Goal: Communication & Community: Participate in discussion

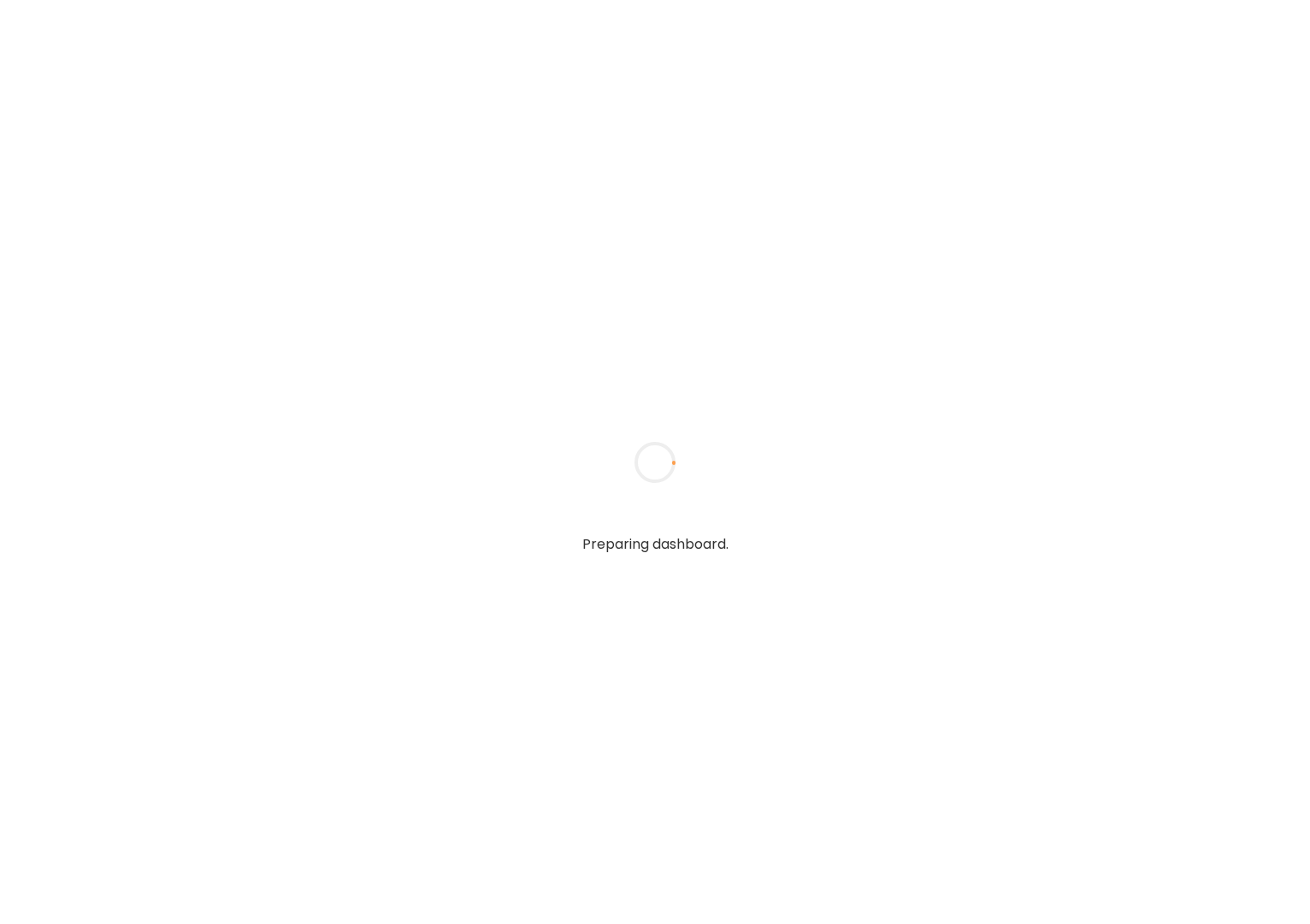
type textarea "**********"
type input "**********"
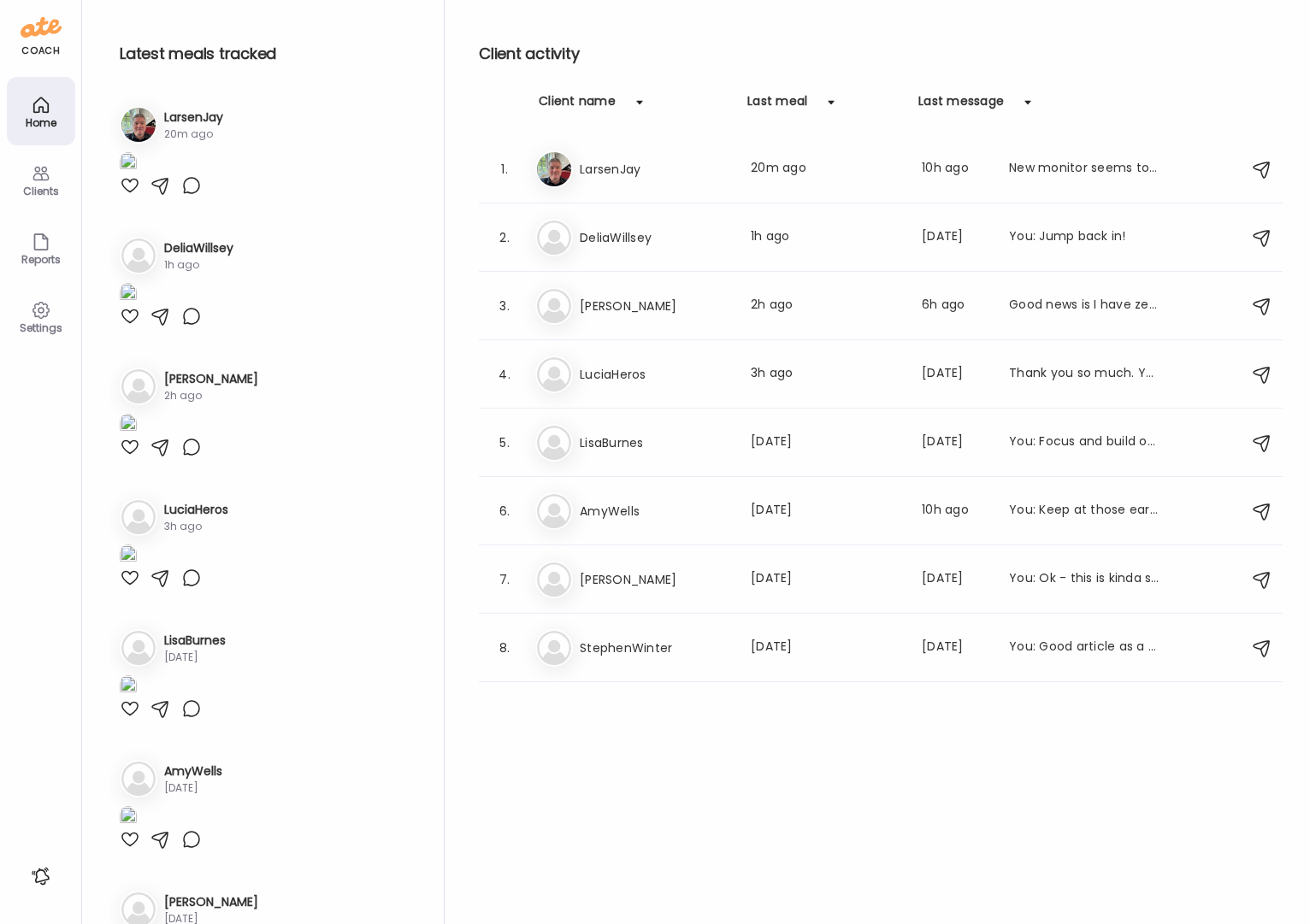
type input "**********"
click at [134, 195] on div at bounding box center [130, 186] width 21 height 21
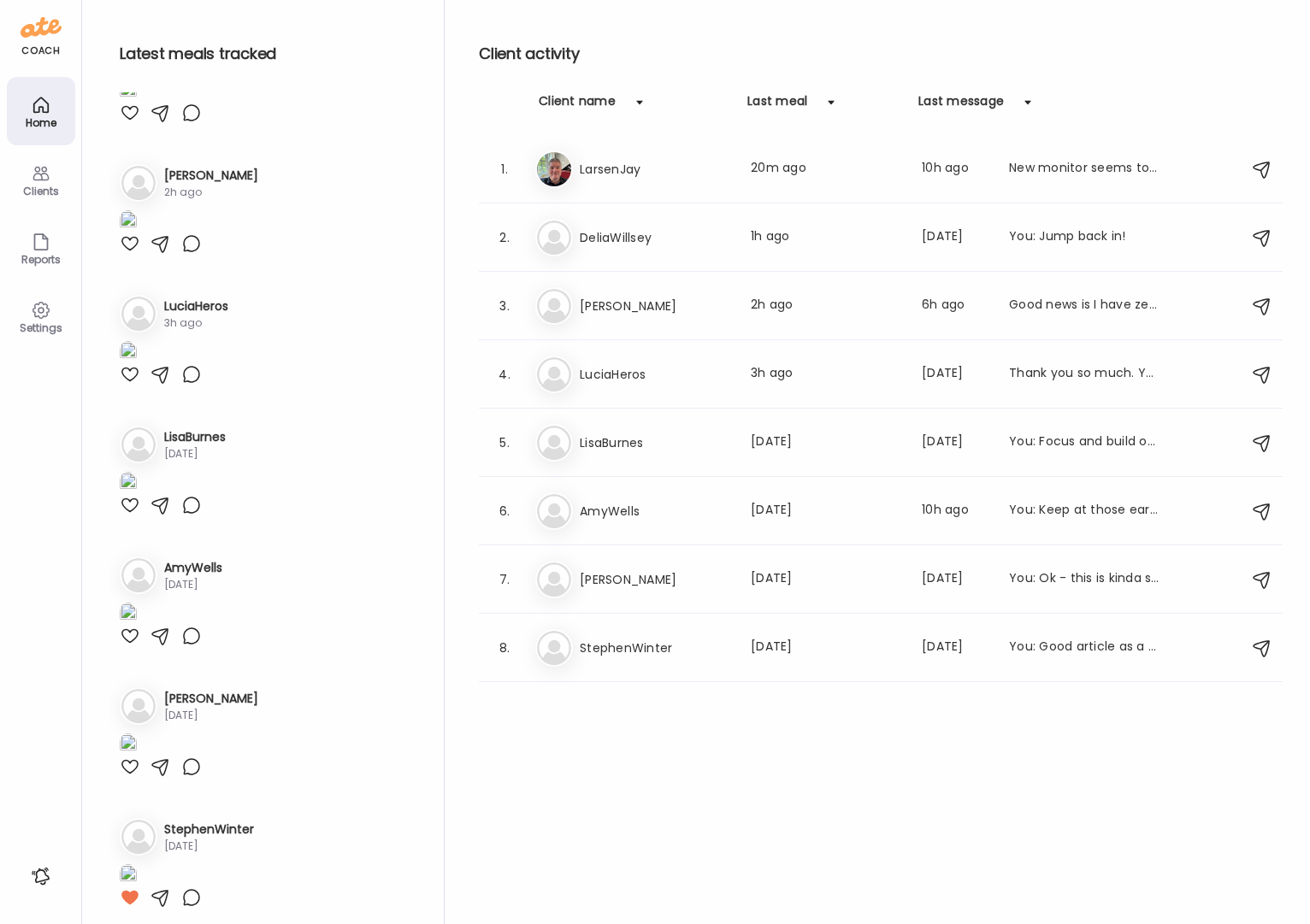
scroll to position [291, 0]
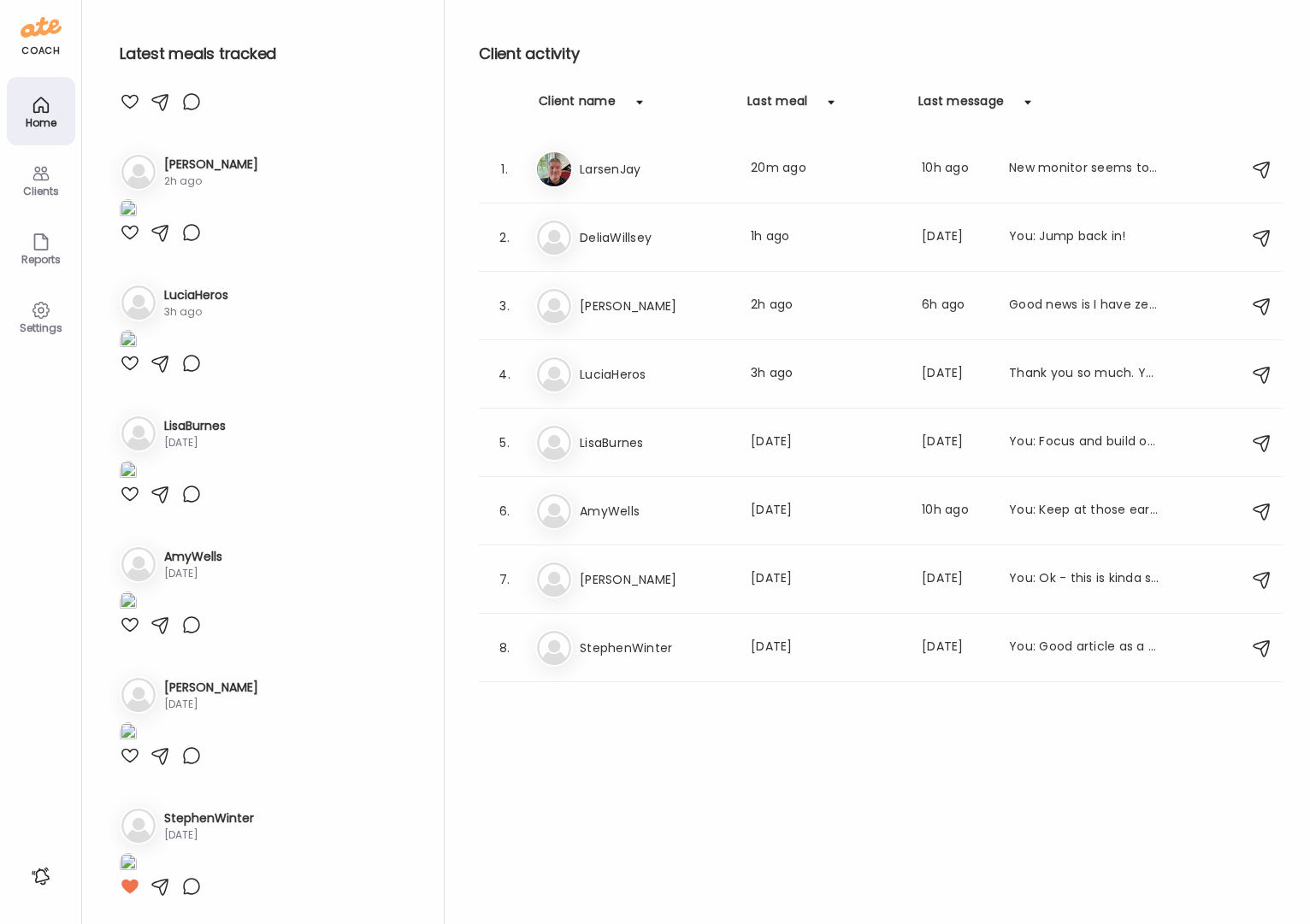
click at [129, 112] on div at bounding box center [130, 102] width 21 height 21
click at [131, 243] on div at bounding box center [130, 233] width 21 height 21
click at [134, 373] on div at bounding box center [130, 364] width 21 height 21
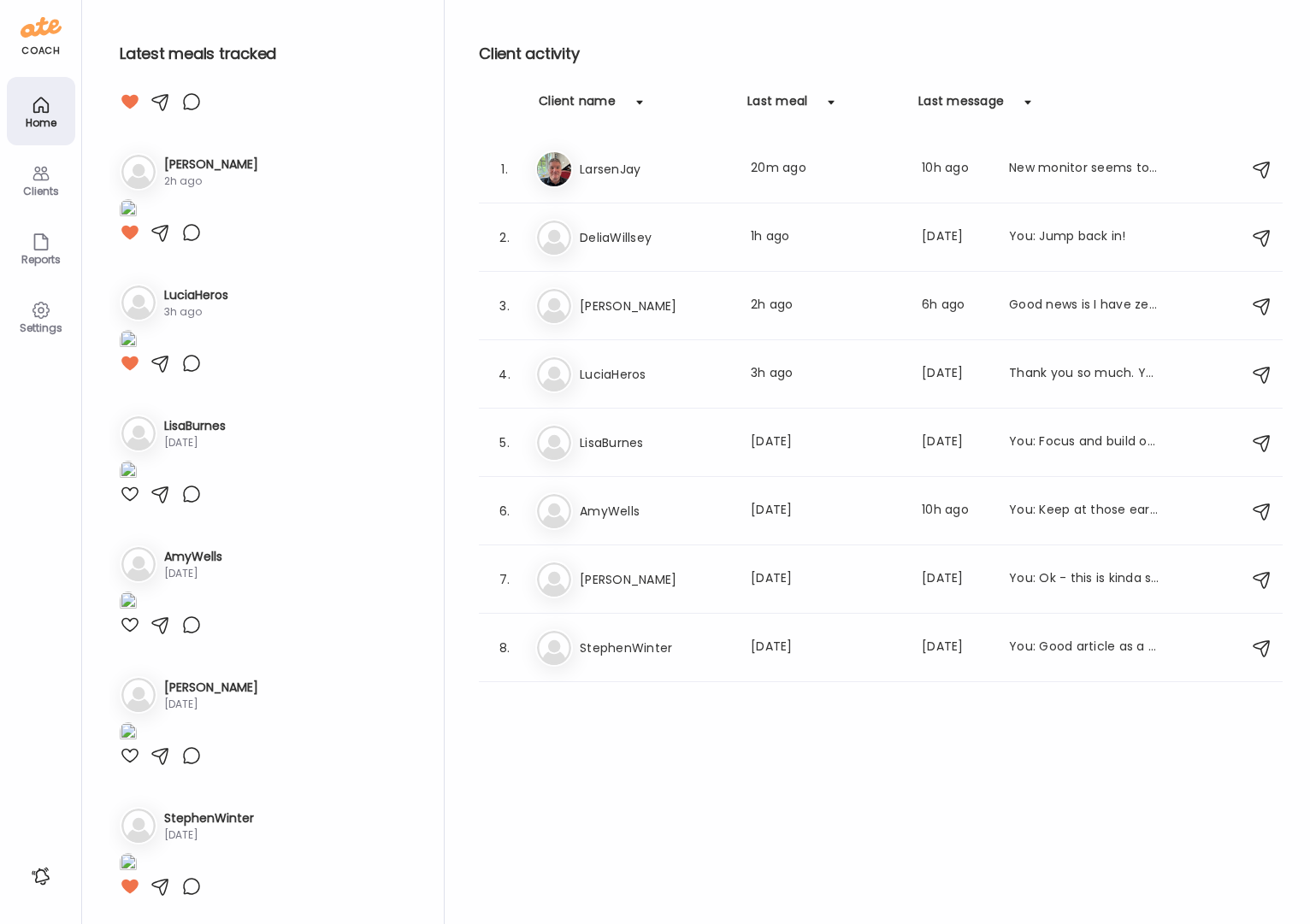
scroll to position [1436, 0]
click at [134, 504] on div at bounding box center [130, 495] width 21 height 21
click at [128, 614] on div at bounding box center [130, 625] width 21 height 21
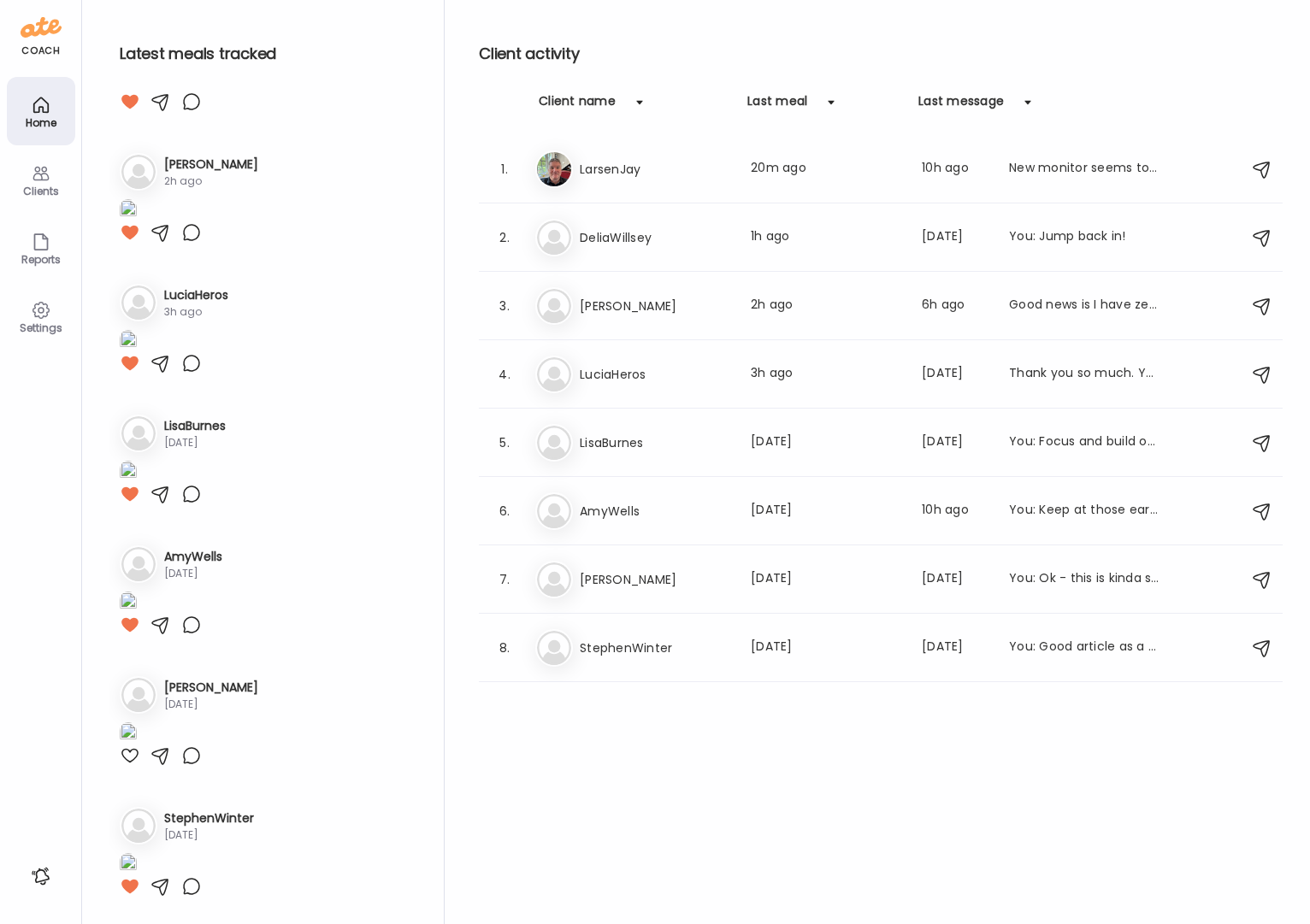
click at [38, 175] on icon at bounding box center [41, 174] width 21 height 21
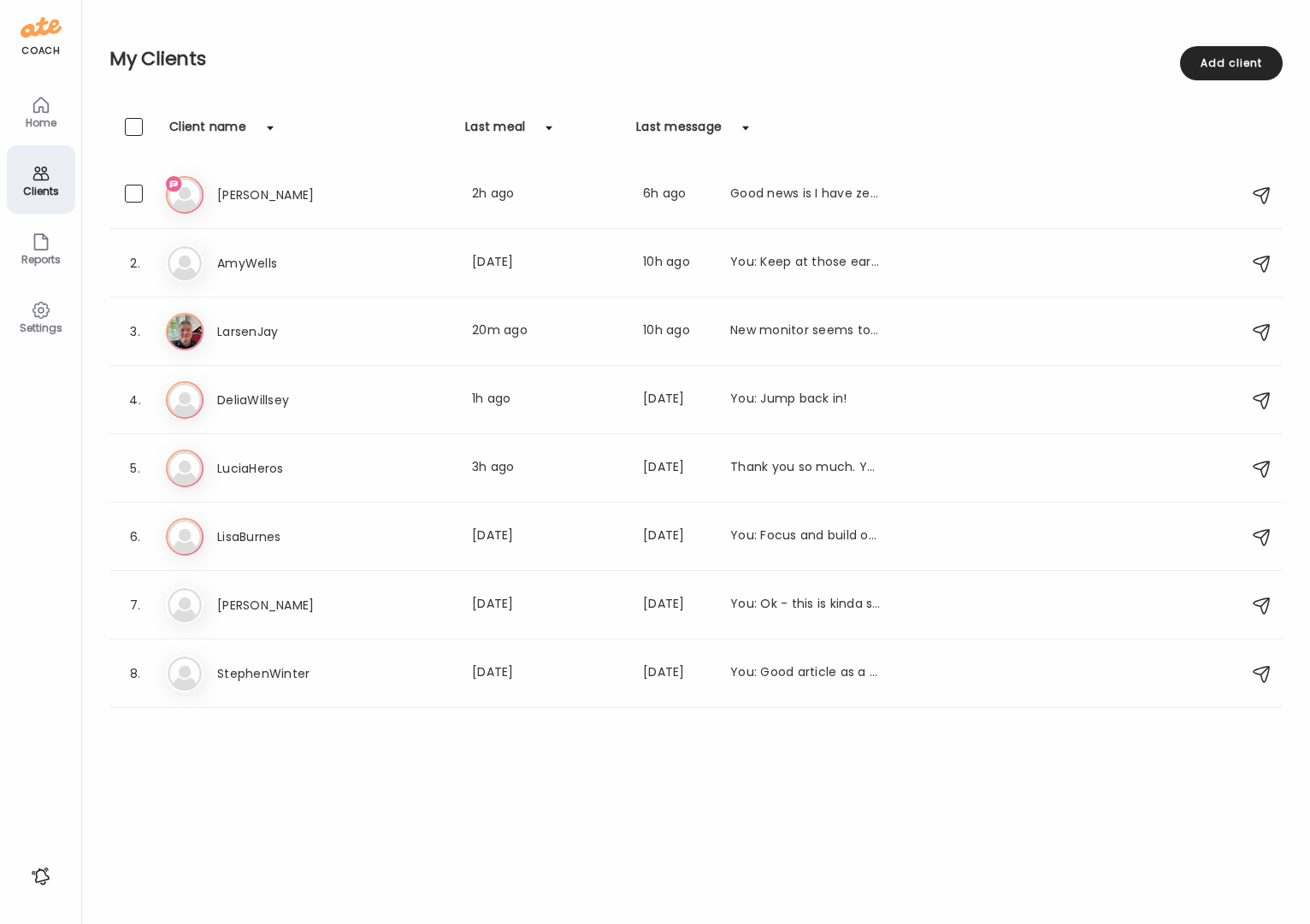
click at [791, 188] on div "Good news is I have zero desire for sweets or alcohol Just out of spin class an…" at bounding box center [806, 195] width 150 height 21
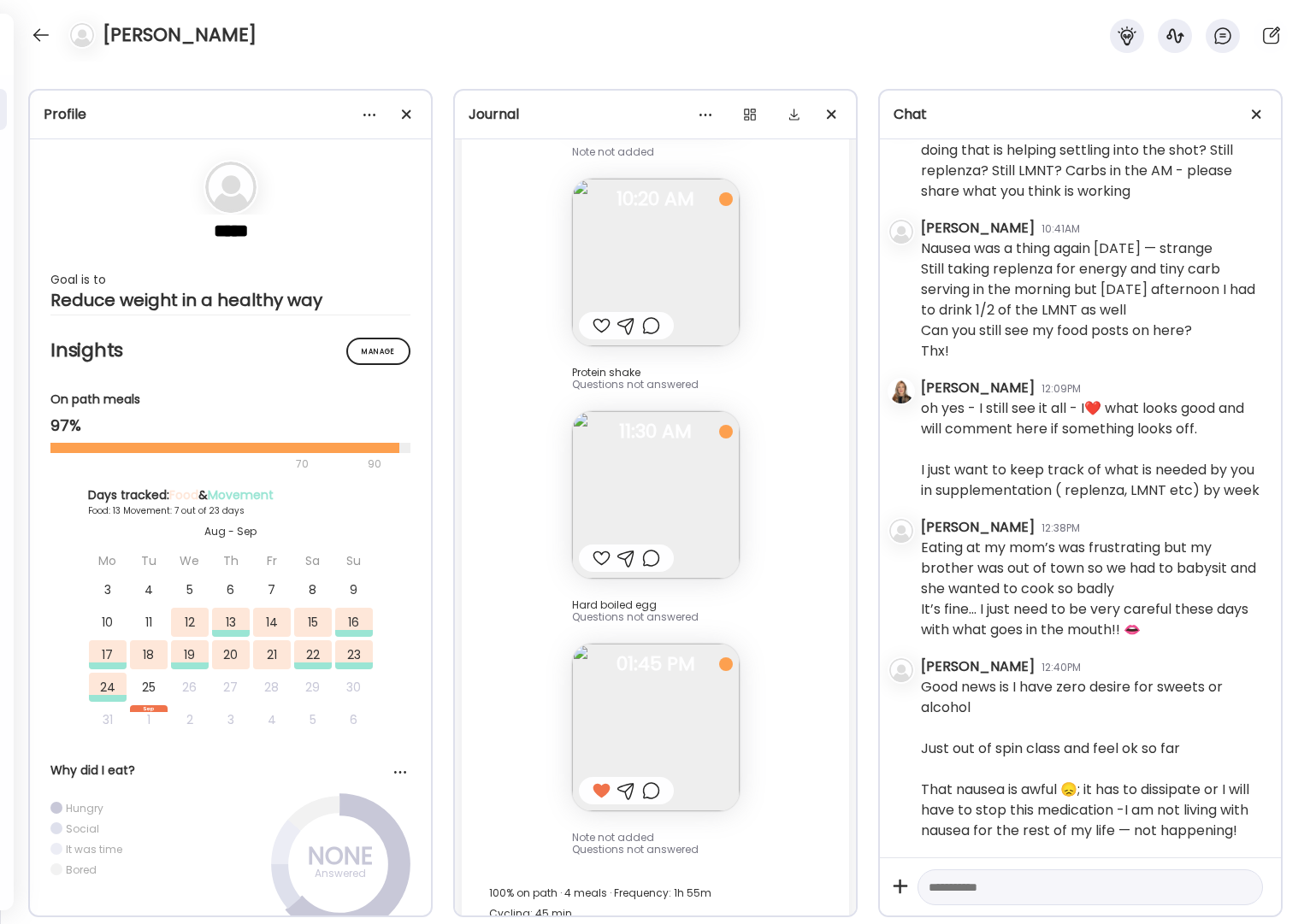
scroll to position [37, 0]
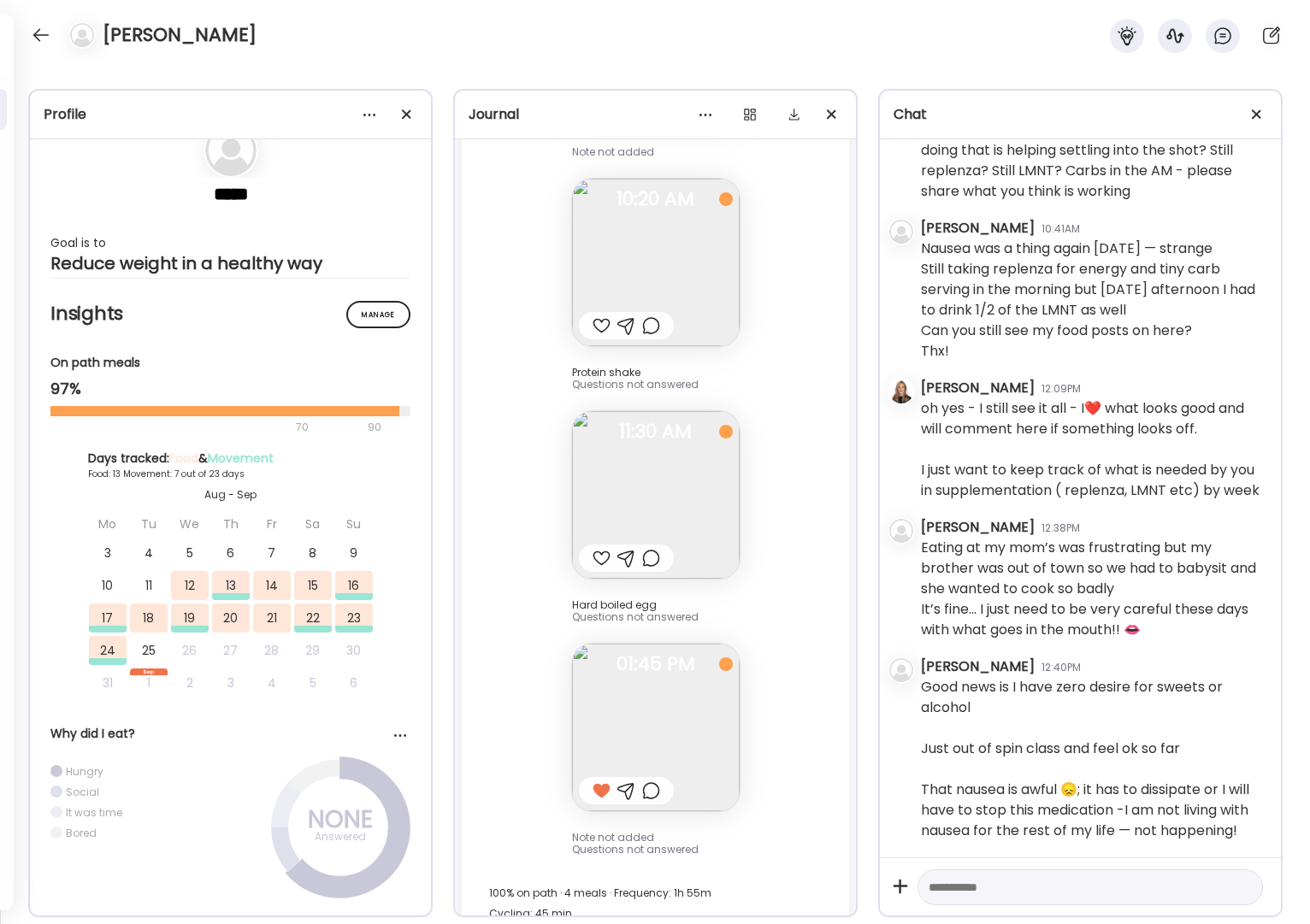
click at [1055, 892] on textarea at bounding box center [1074, 887] width 292 height 21
type textarea "**********"
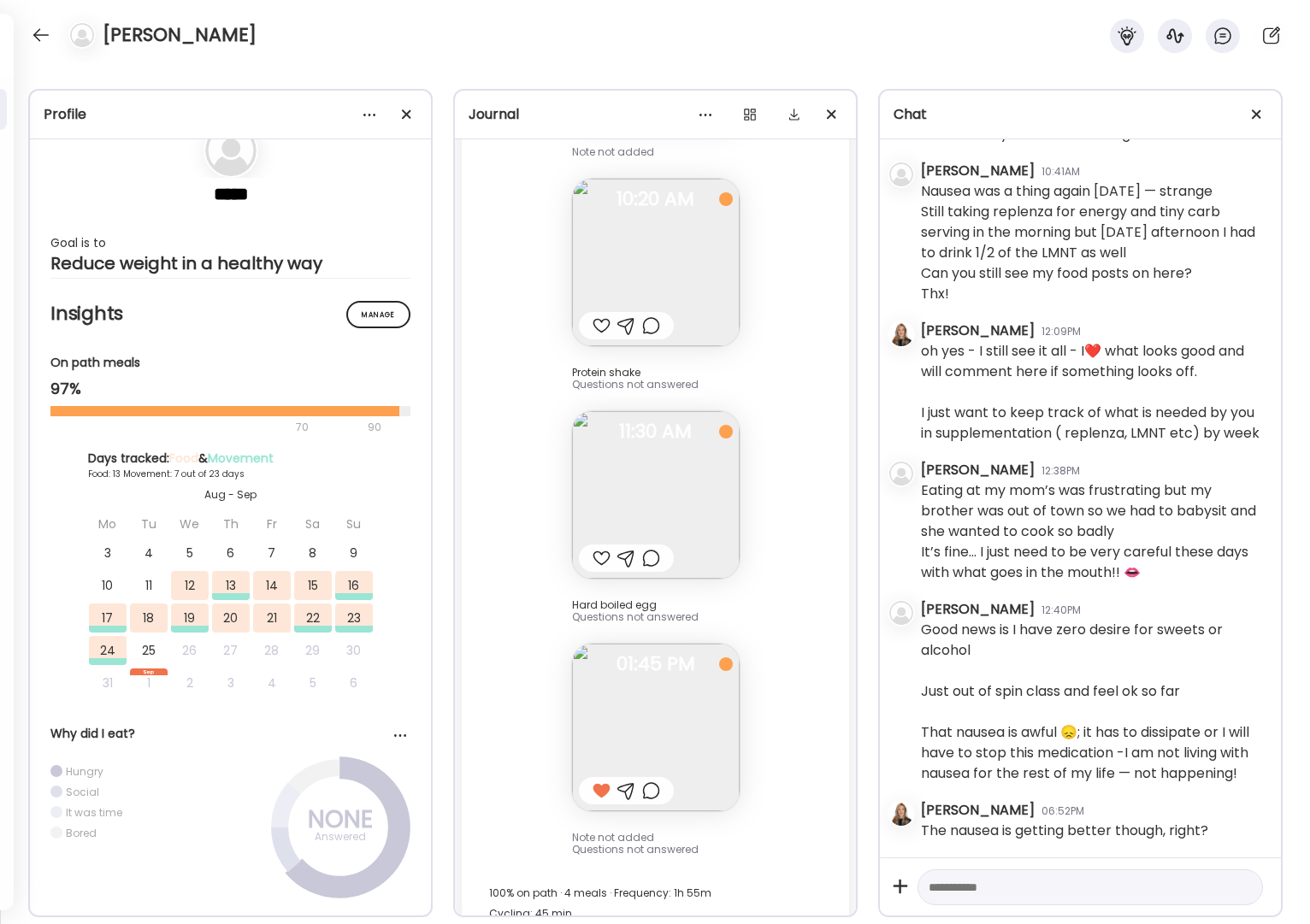
scroll to position [2452, 0]
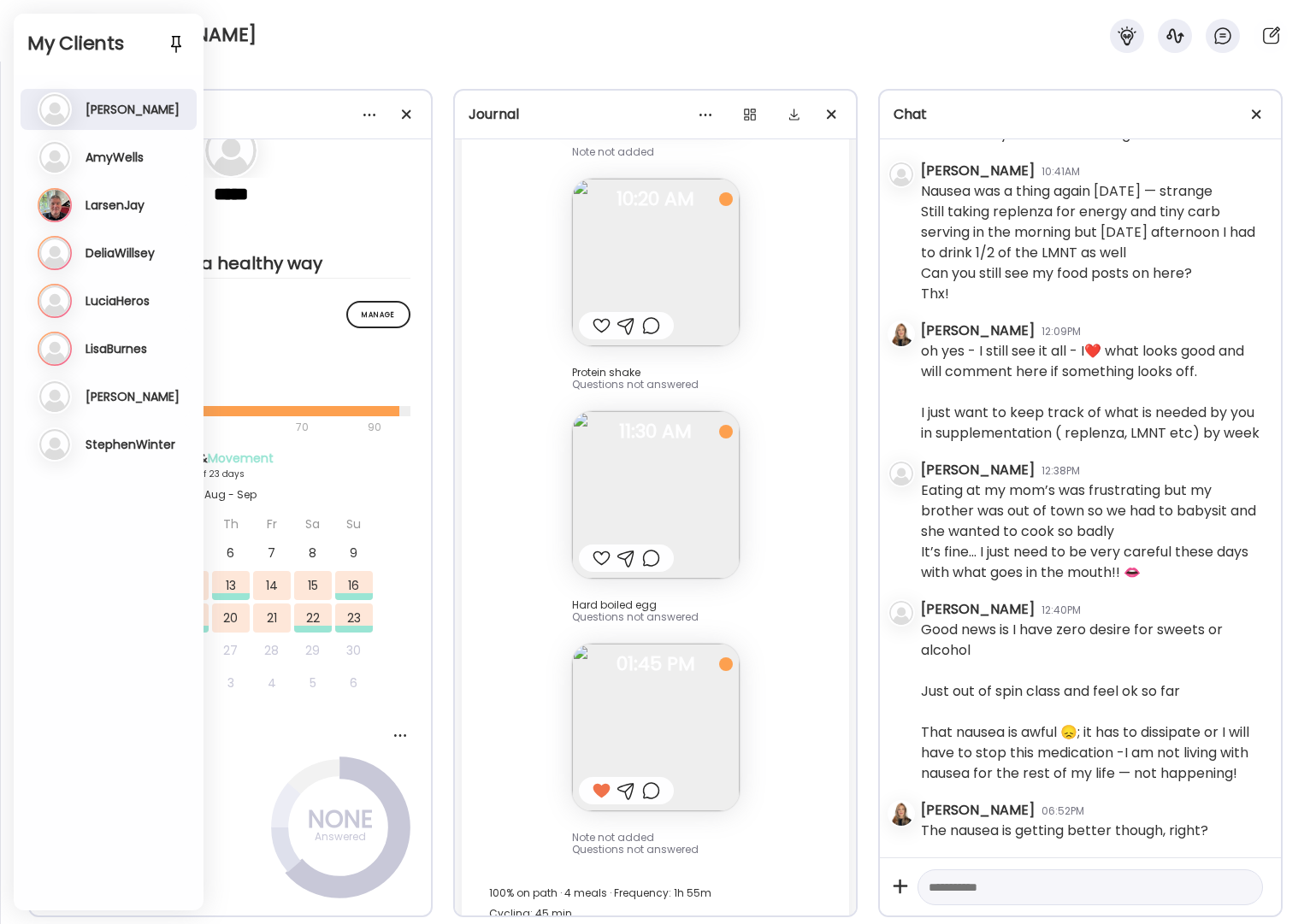
click at [130, 249] on h3 "DeliaWillsey" at bounding box center [120, 253] width 69 height 16
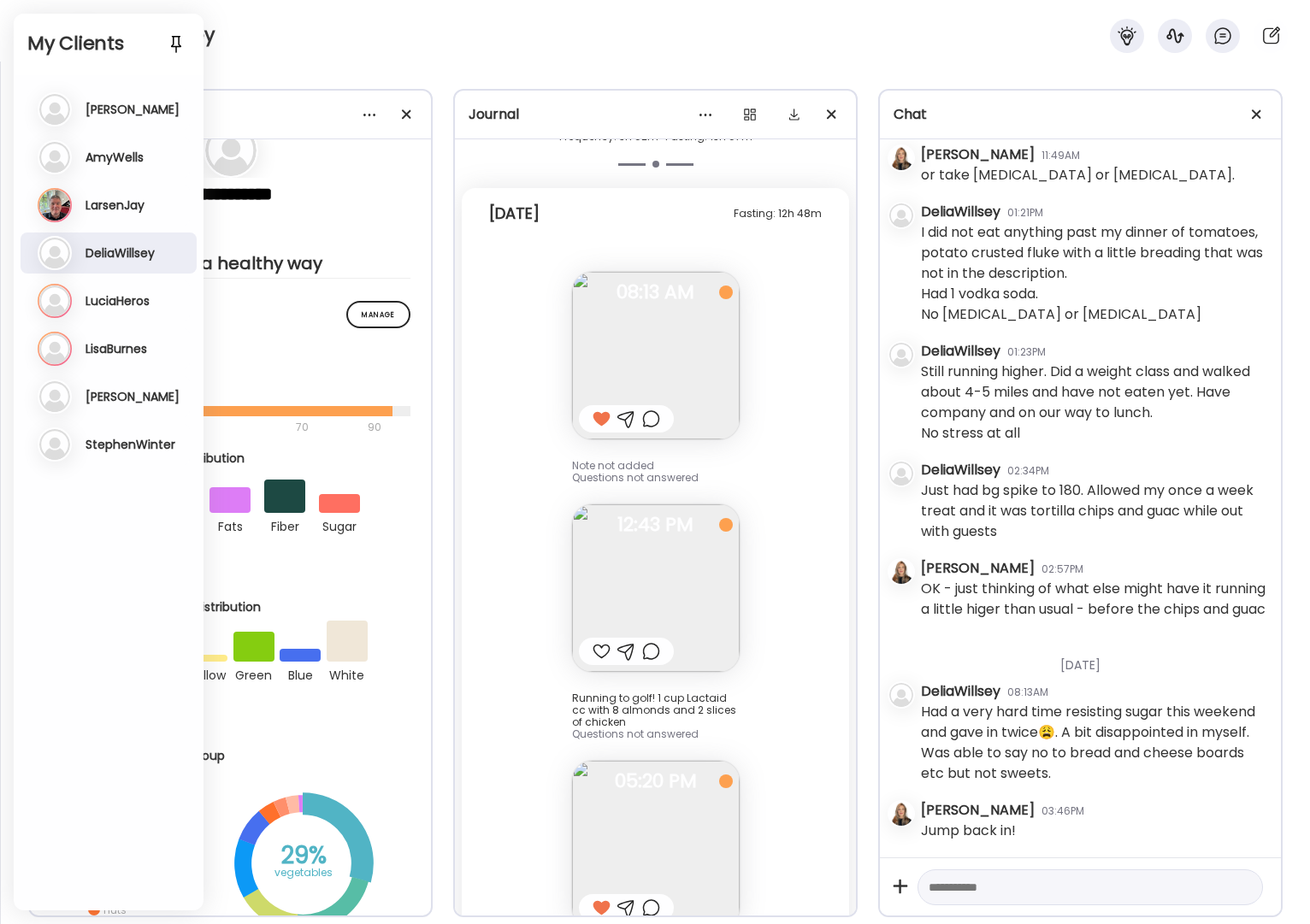
scroll to position [19849, 0]
click at [139, 302] on h3 "LuciaHeros" at bounding box center [117, 301] width 64 height 16
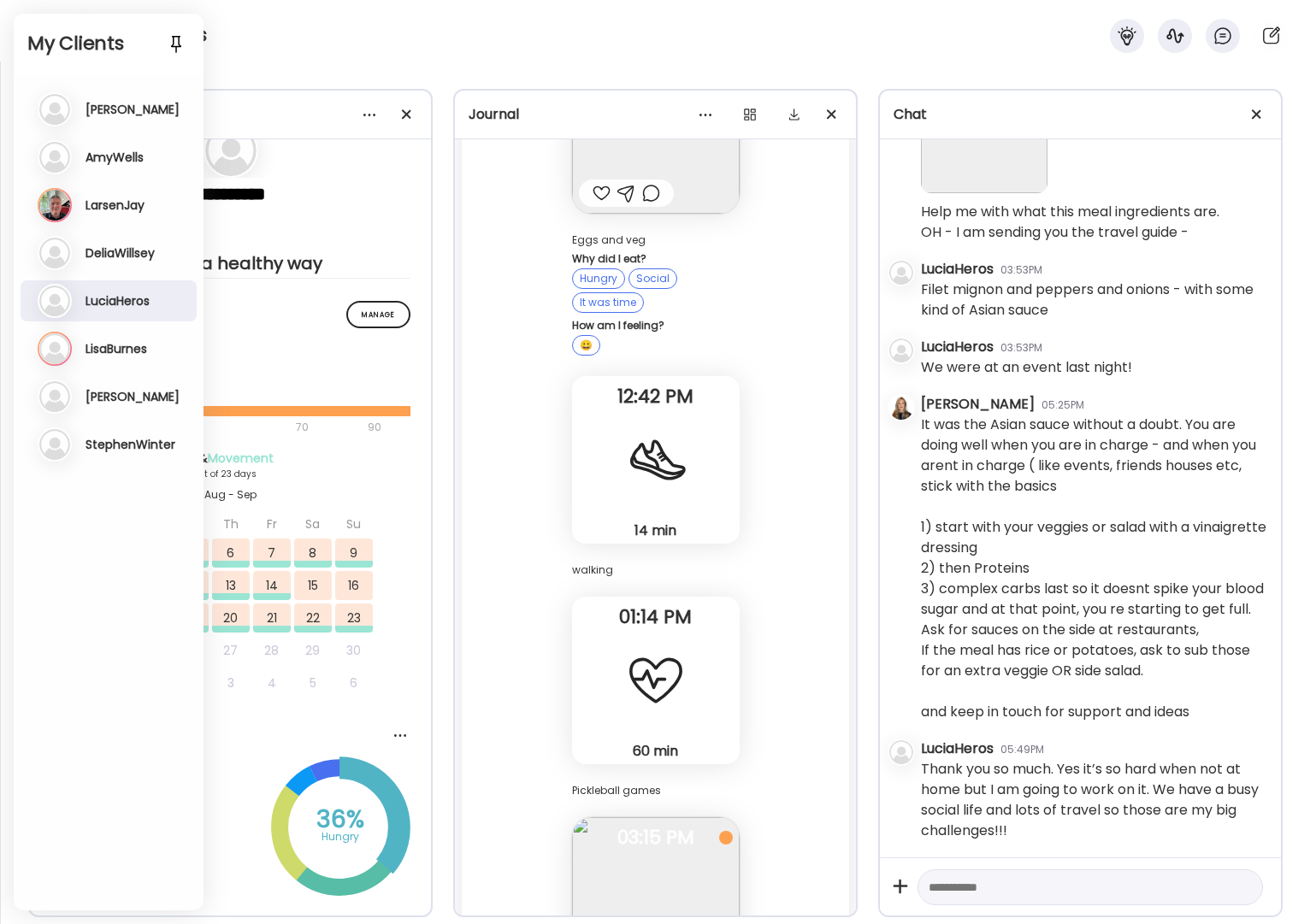
scroll to position [13650, 0]
click at [138, 350] on h3 "LisaBurnes" at bounding box center [116, 349] width 62 height 16
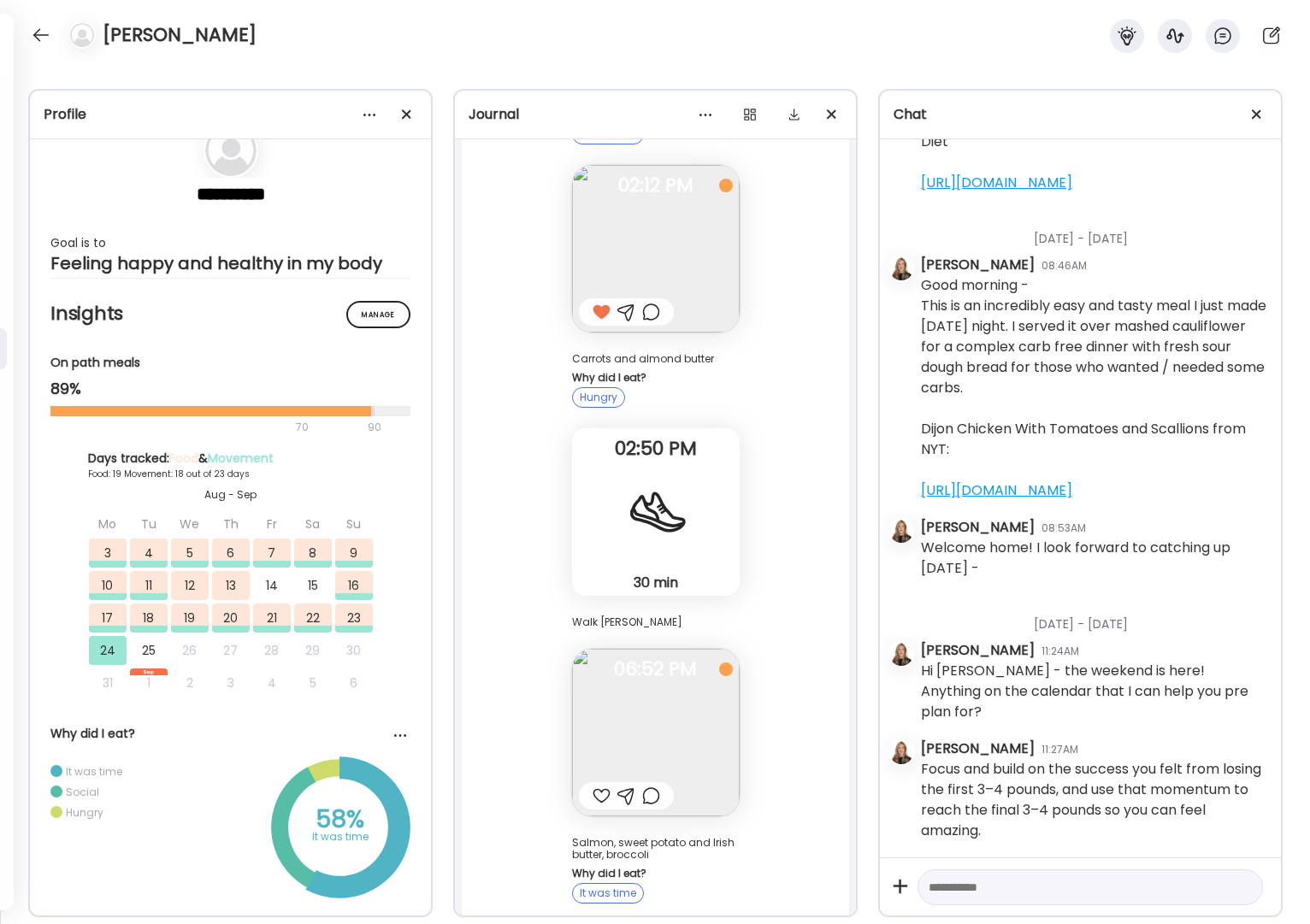
scroll to position [42716, 0]
click at [595, 784] on div at bounding box center [601, 795] width 18 height 21
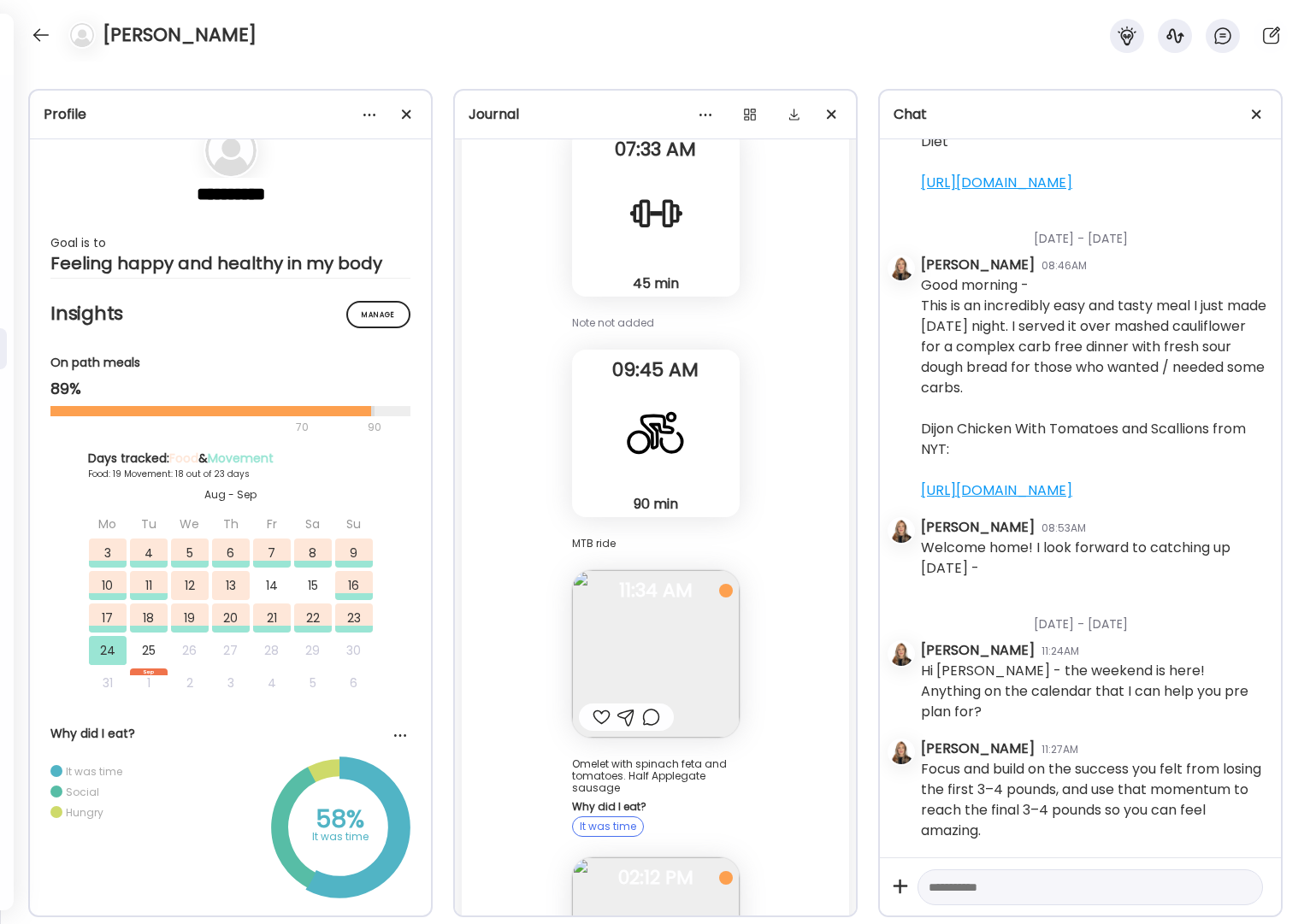
scroll to position [41997, 0]
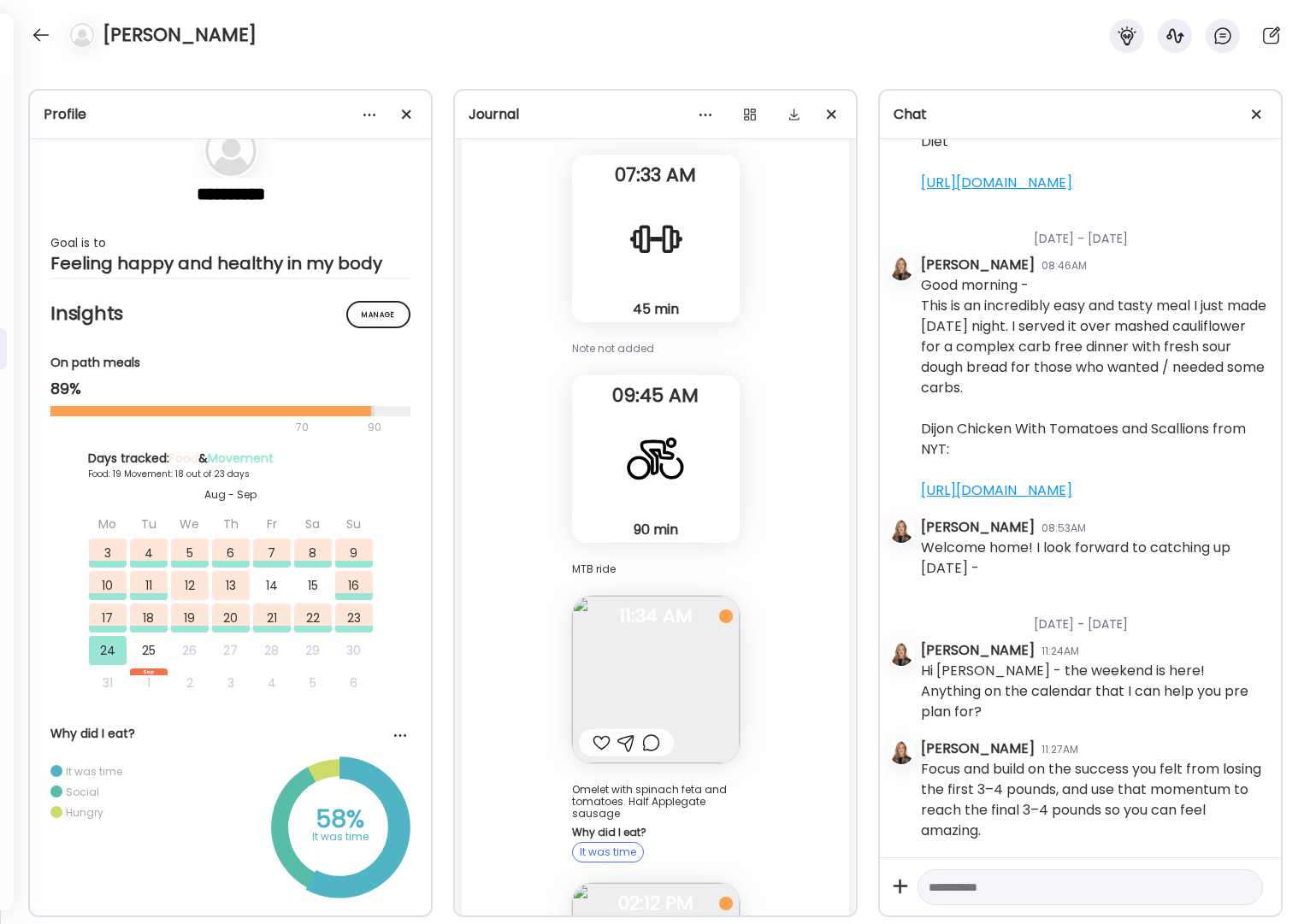
click at [596, 733] on div at bounding box center [601, 743] width 18 height 21
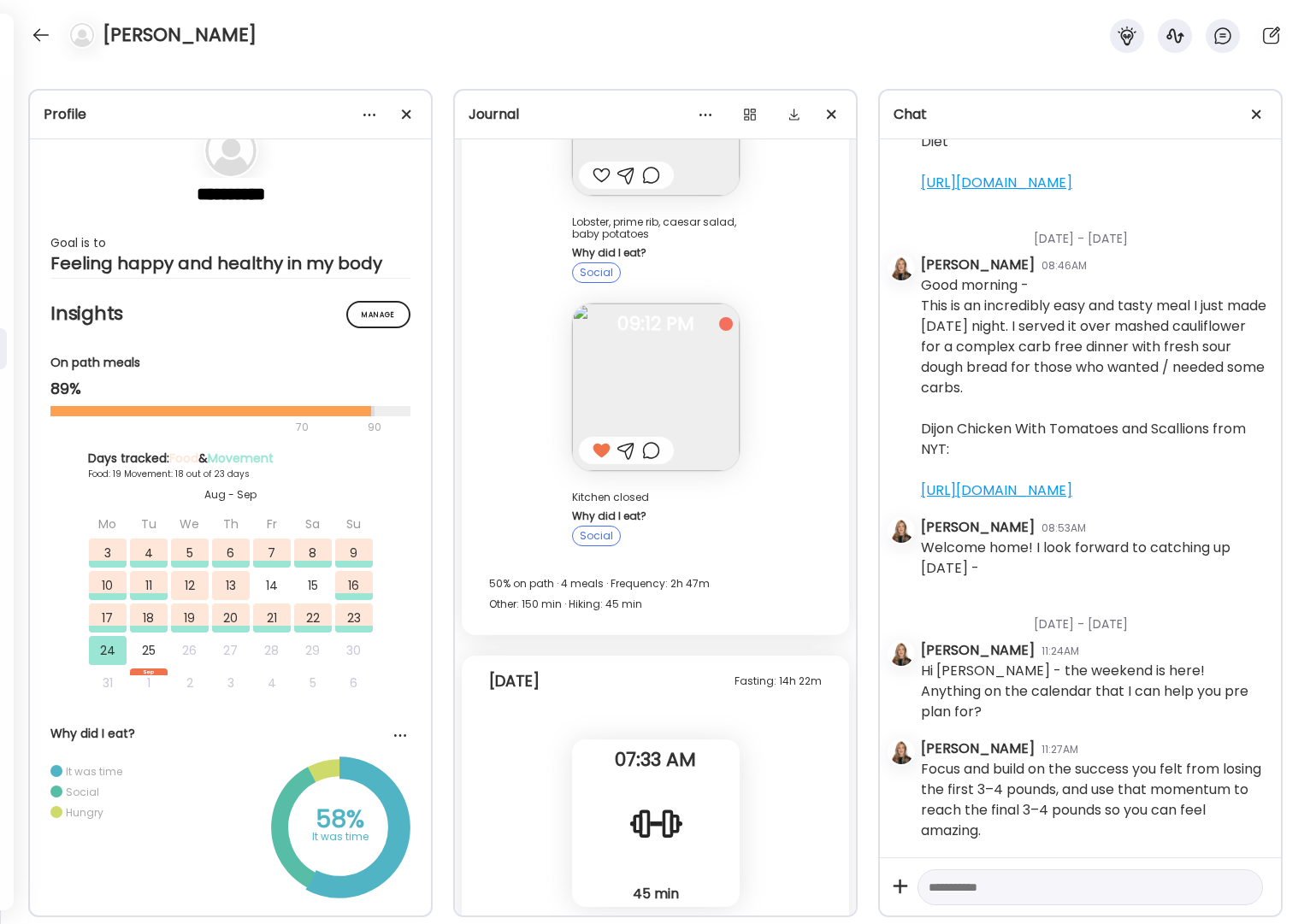
scroll to position [41363, 0]
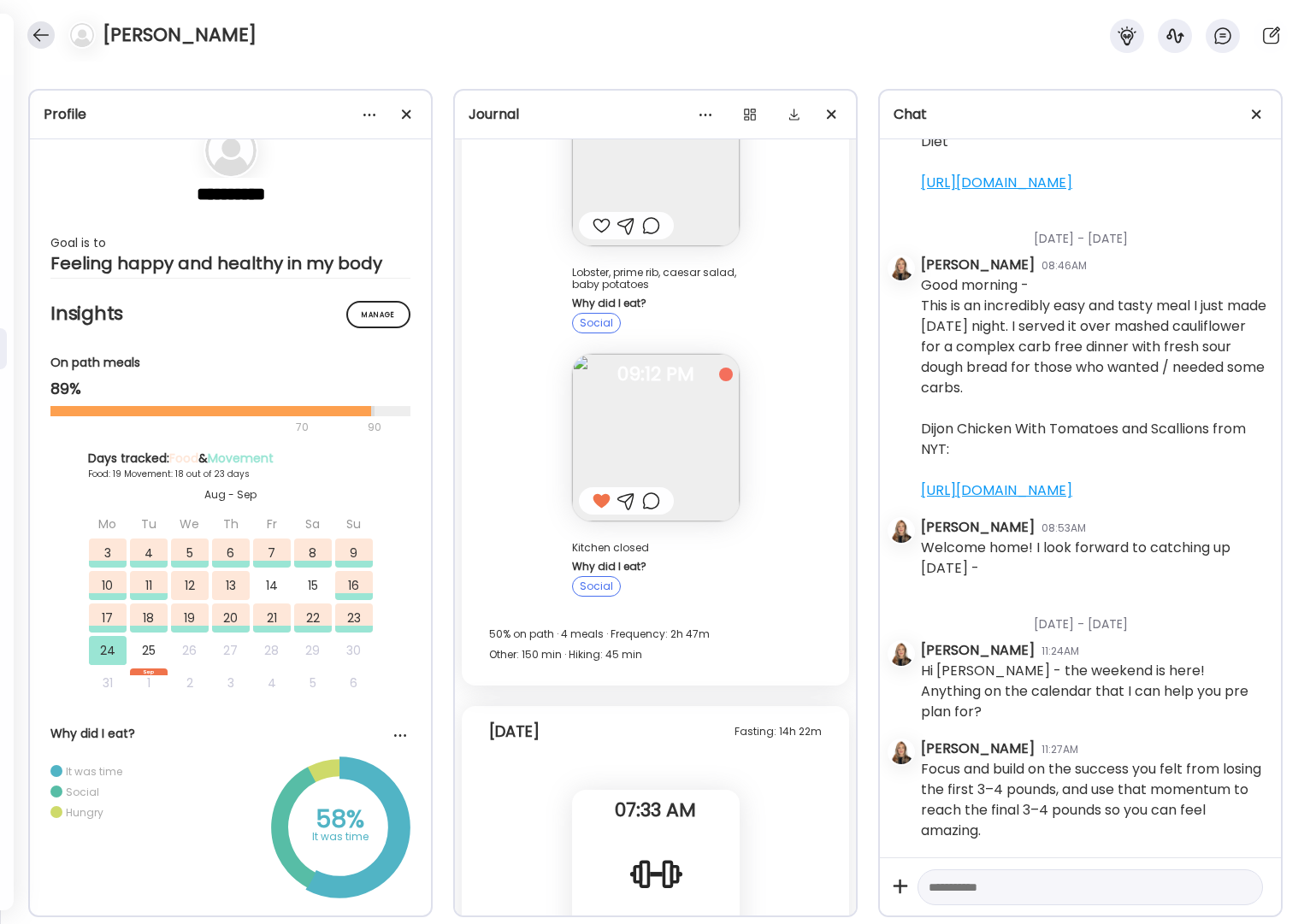
click at [46, 35] on div at bounding box center [40, 34] width 27 height 27
